Goal: Complete application form

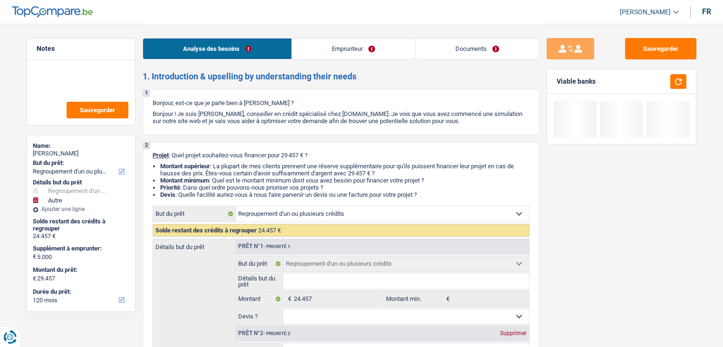
select select "refinancing"
select select "other"
select select "120"
select select "refinancing"
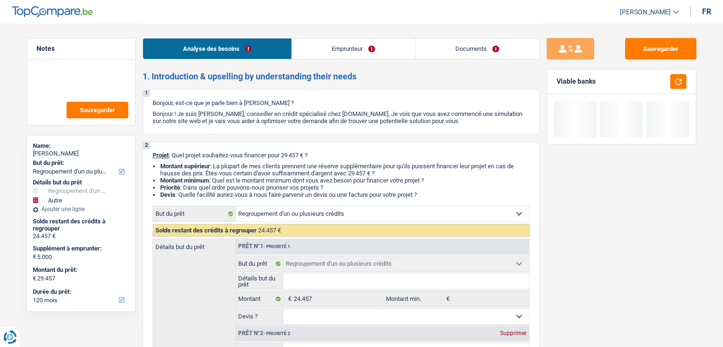
select select "refinancing"
select select "other"
select select "120"
select select "publicEmployee"
select select "netSalary"
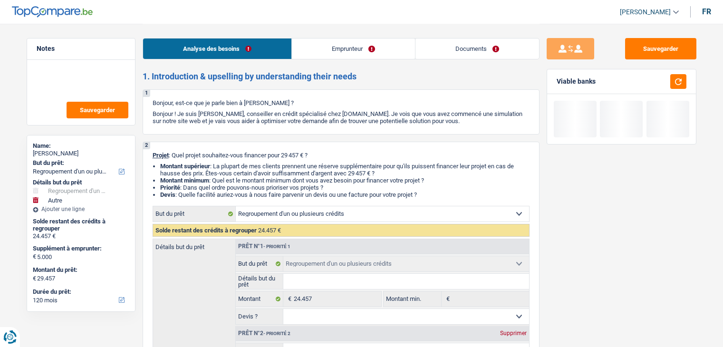
select select "mealVouchers"
select select "liveWithParents"
select select "personalLoan"
select select "hobbies"
select select "30"
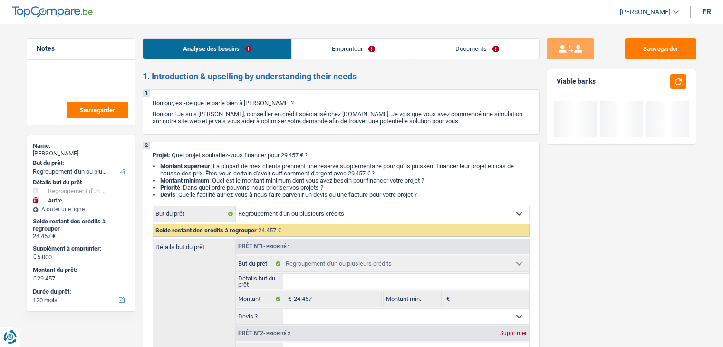
select select "personalLoan"
select select "hobbies"
select select "24"
select select "personalLoan"
select select "hobbies"
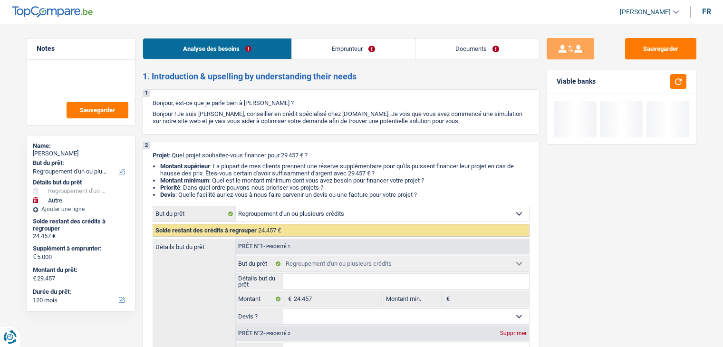
select select "24"
select select "personalLoan"
select select "other"
select select "120"
select select "mortgage"
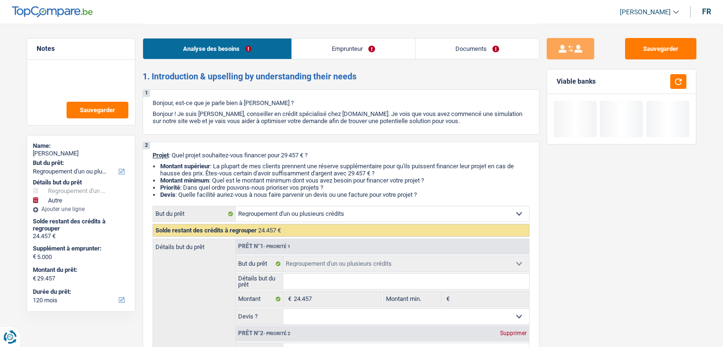
select select "refinancing"
select select "other"
select select "120"
